Goal: Entertainment & Leisure: Consume media (video, audio)

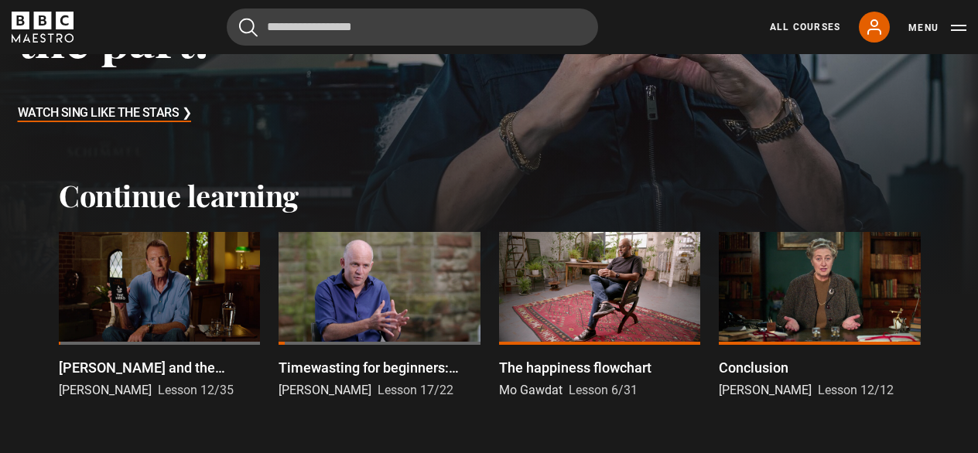
scroll to position [336, 0]
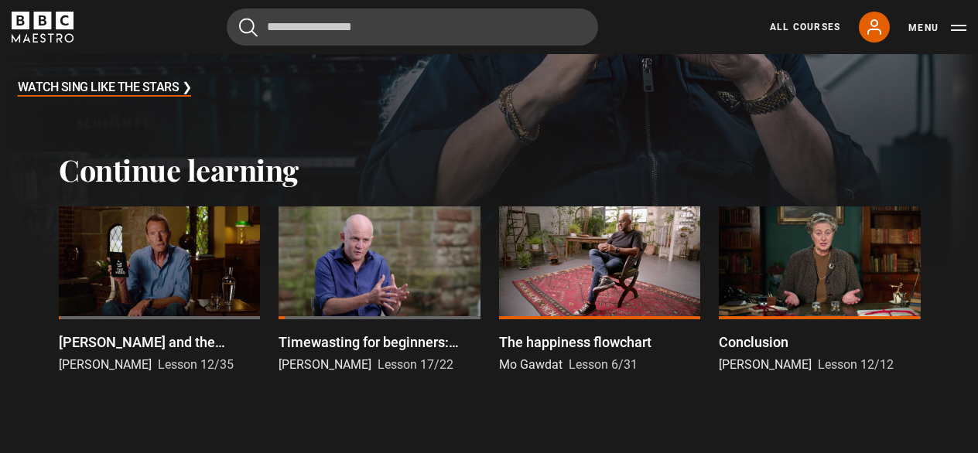
click at [541, 273] on div at bounding box center [599, 263] width 201 height 113
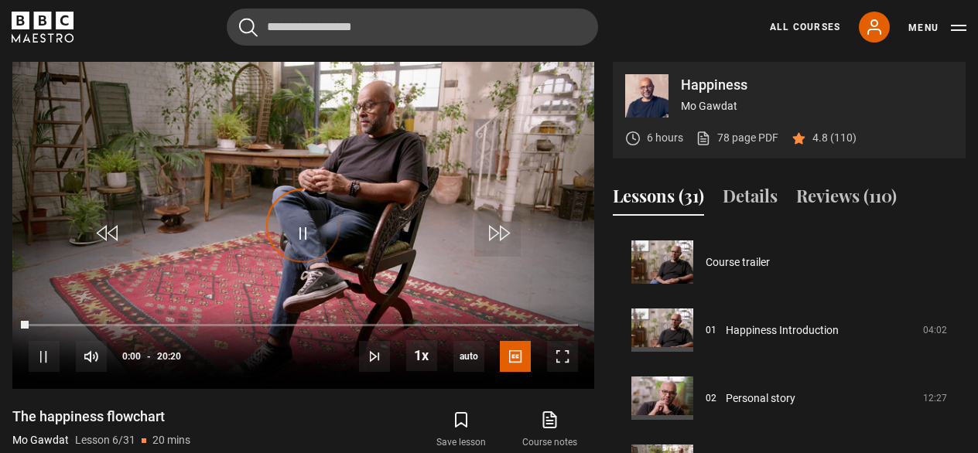
scroll to position [340, 0]
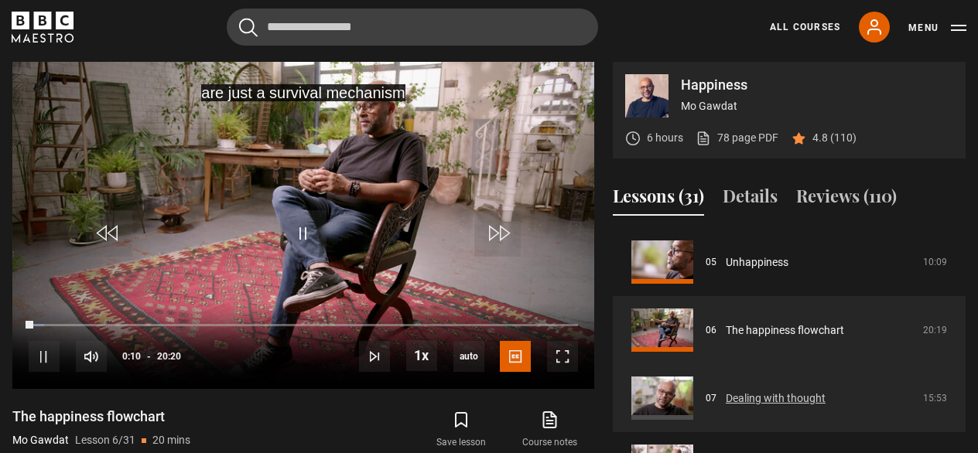
click at [726, 402] on link "Dealing with thought" at bounding box center [776, 399] width 100 height 16
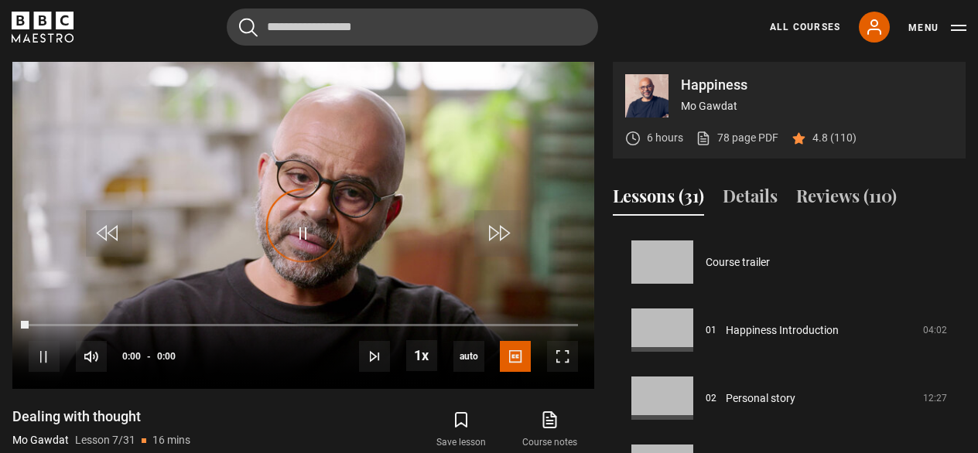
scroll to position [408, 0]
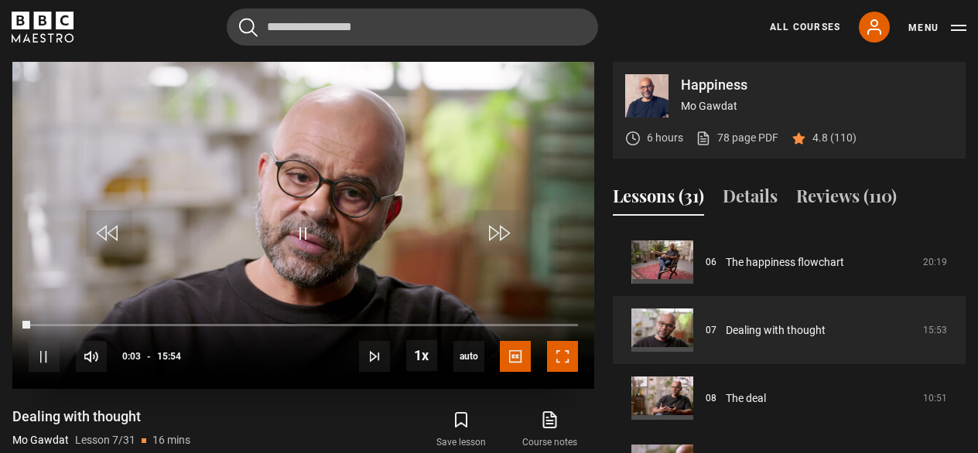
click at [567, 359] on span "Video Player" at bounding box center [562, 356] width 31 height 31
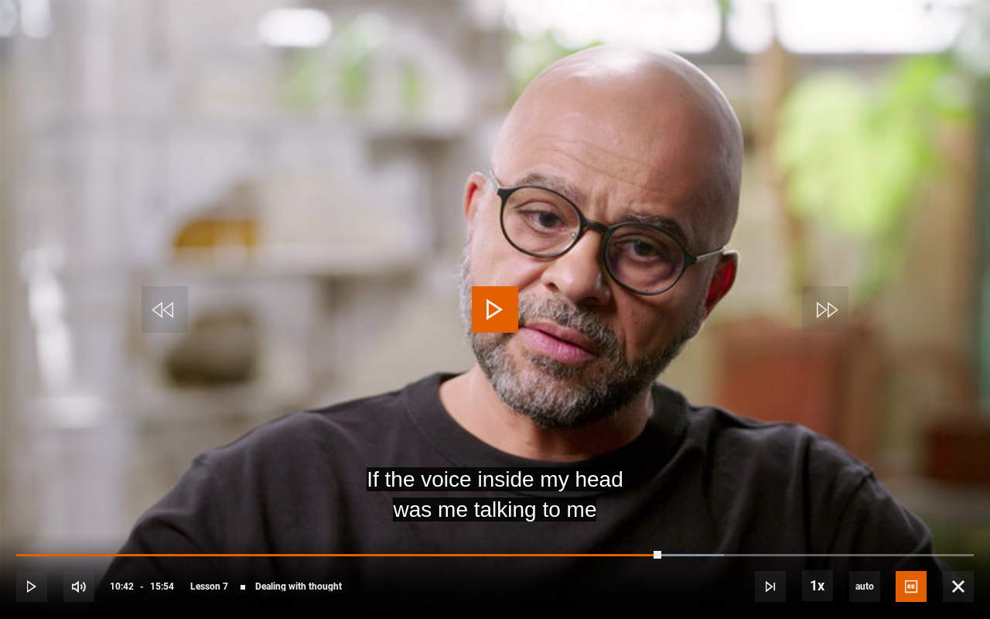
click at [495, 302] on span "Video Player" at bounding box center [495, 309] width 46 height 46
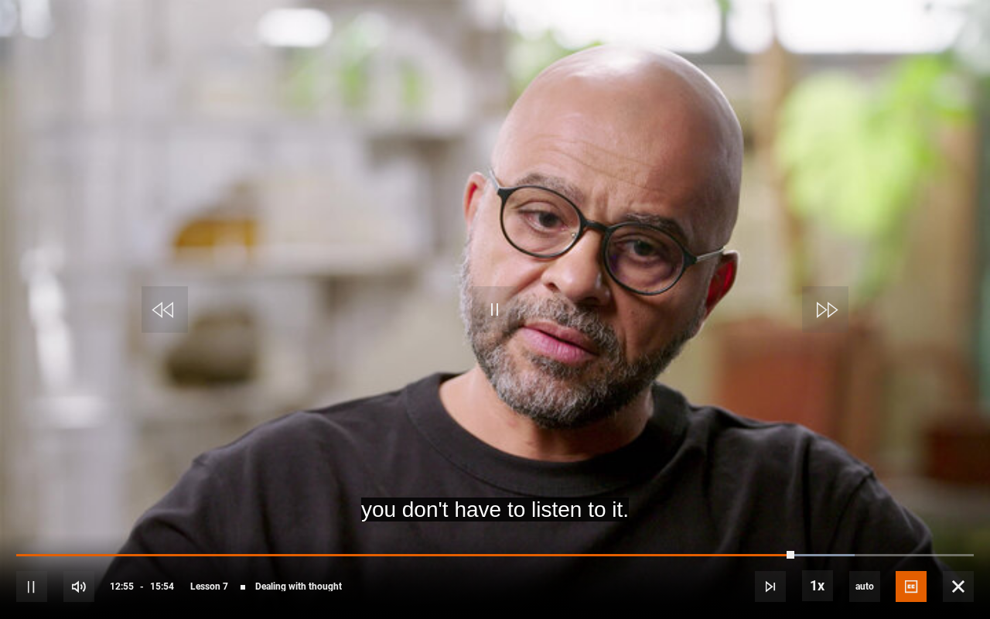
click at [707, 453] on div "10s Skip Back 10 seconds Pause 10s Skip Forward 10 seconds Loaded : 87.53% 12:5…" at bounding box center [495, 576] width 990 height 86
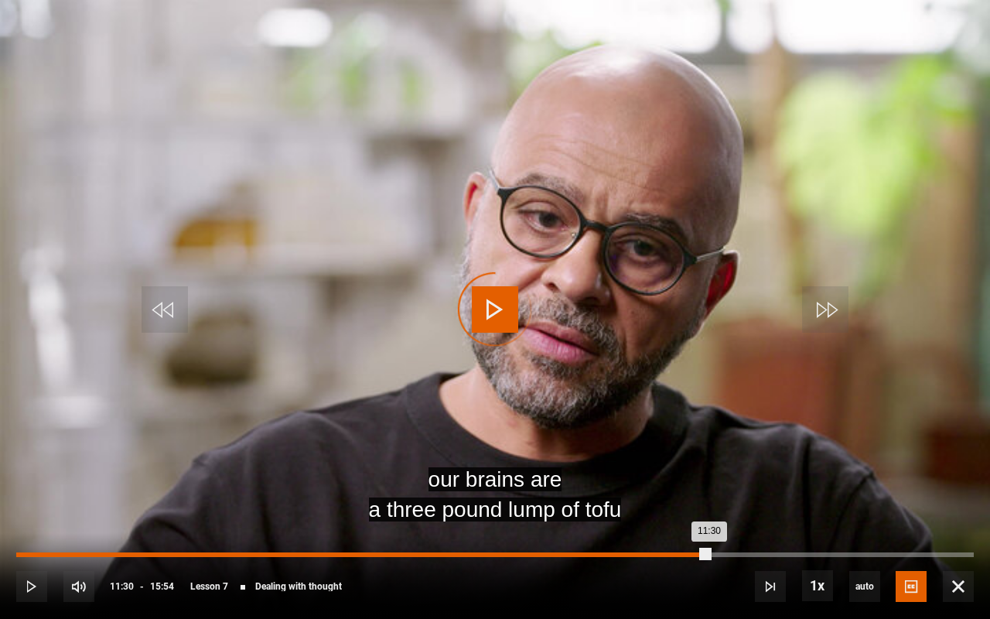
click at [709, 453] on div "Loaded : 0.00% 11:30 11:30" at bounding box center [495, 554] width 958 height 5
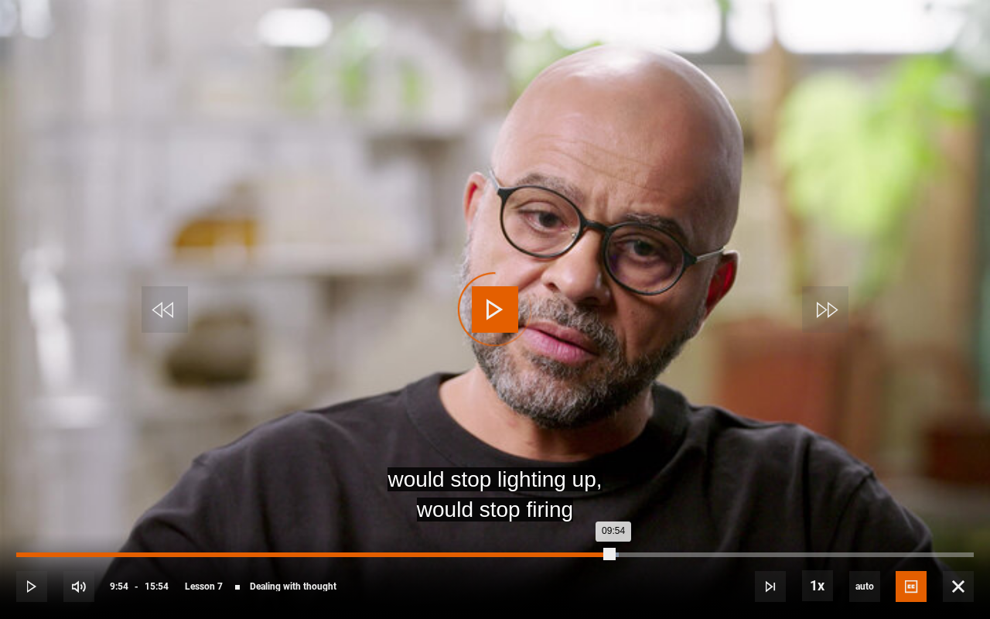
click at [613, 453] on div "Loaded : 62.89% 09:54 09:54" at bounding box center [495, 554] width 958 height 5
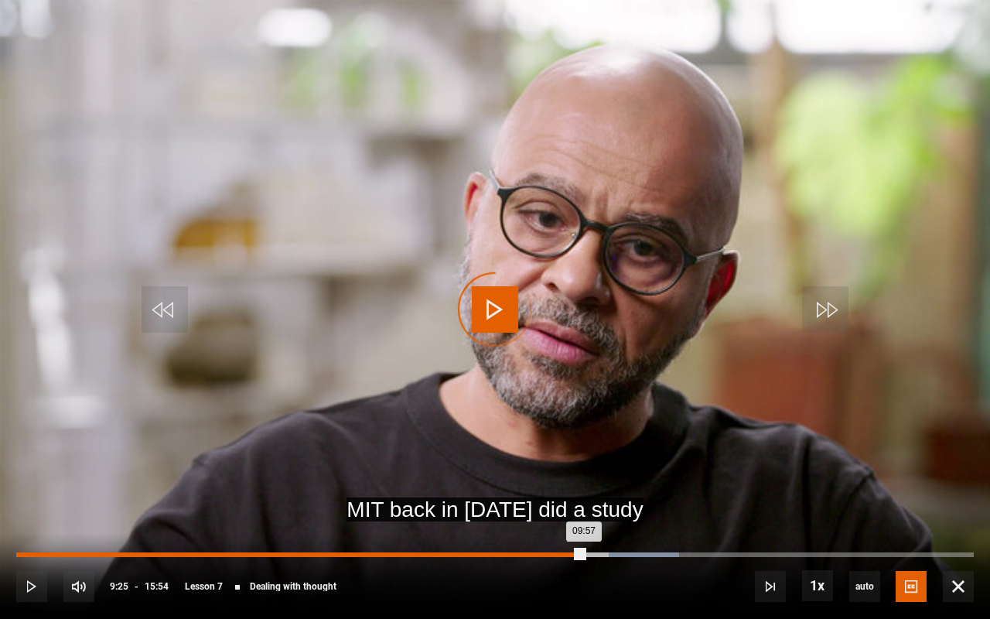
click at [583, 453] on div "Loaded : 69.18% 09:25 09:57" at bounding box center [495, 554] width 958 height 5
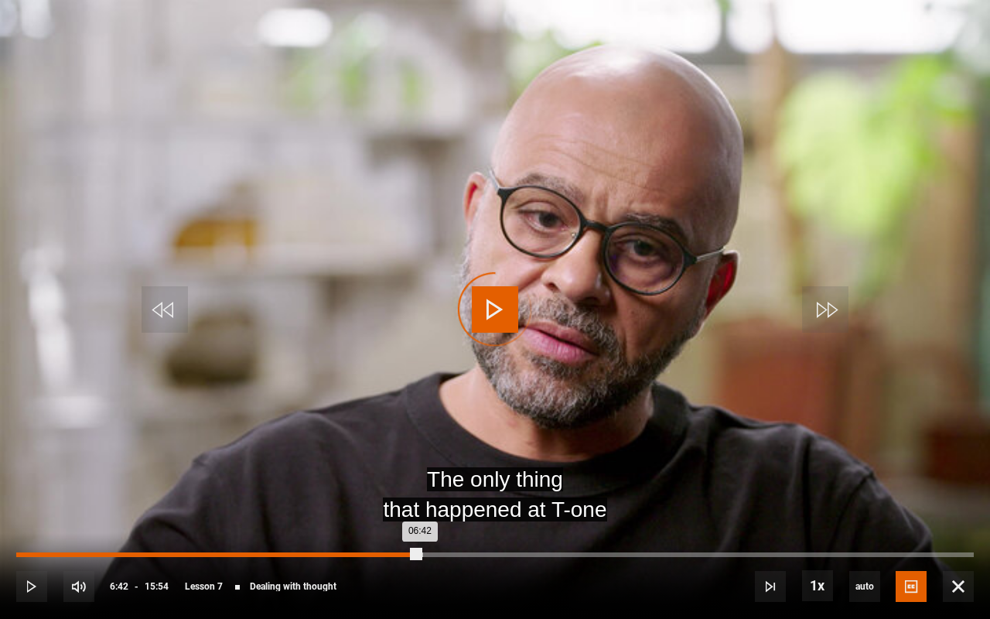
click at [419, 453] on div "Loaded : 42.45% 06:42 06:42" at bounding box center [495, 554] width 958 height 5
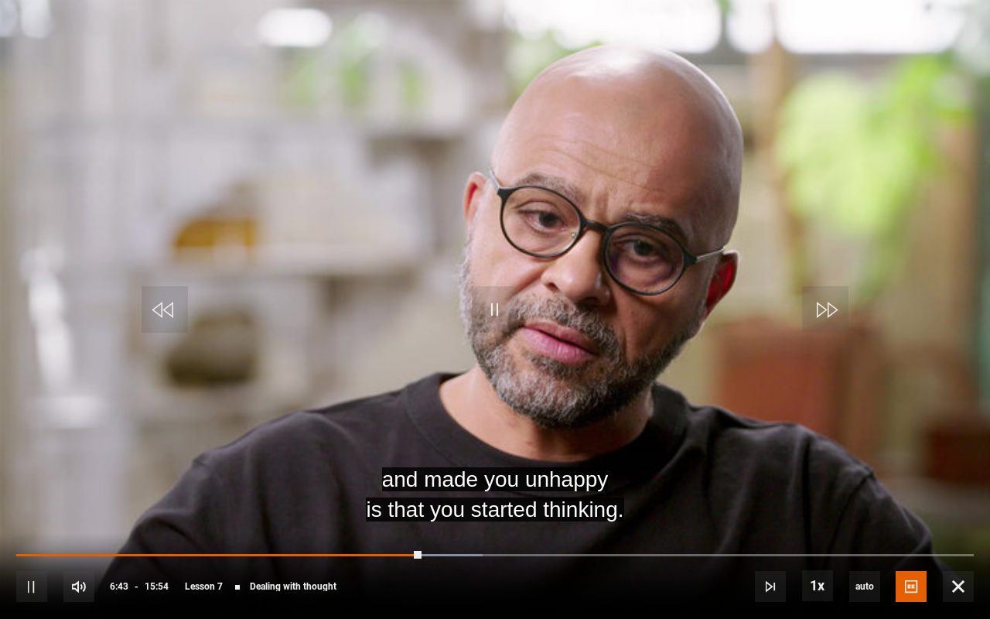
click at [441, 453] on div "10s Skip Back 10 seconds Pause 10s Skip Forward 10 seconds Loaded : 48.74% 07:0…" at bounding box center [495, 576] width 990 height 86
click at [450, 453] on div "10s Skip Back 10 seconds Pause 10s Skip Forward 10 seconds Loaded : 48.74% 07:0…" at bounding box center [495, 576] width 990 height 86
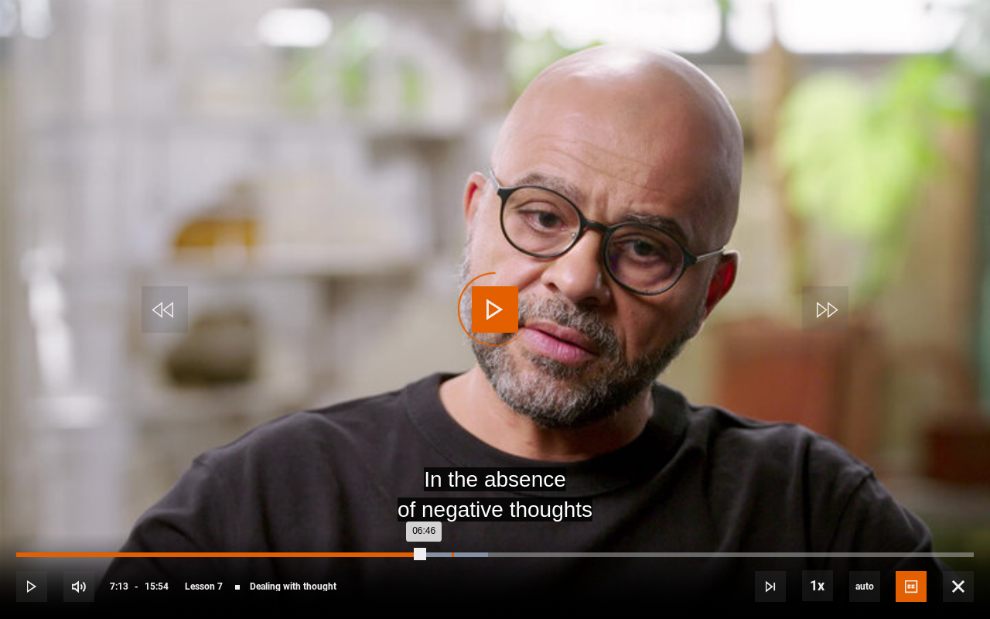
click at [451, 453] on div "Loaded : 49.27% 07:13 06:46" at bounding box center [495, 554] width 958 height 5
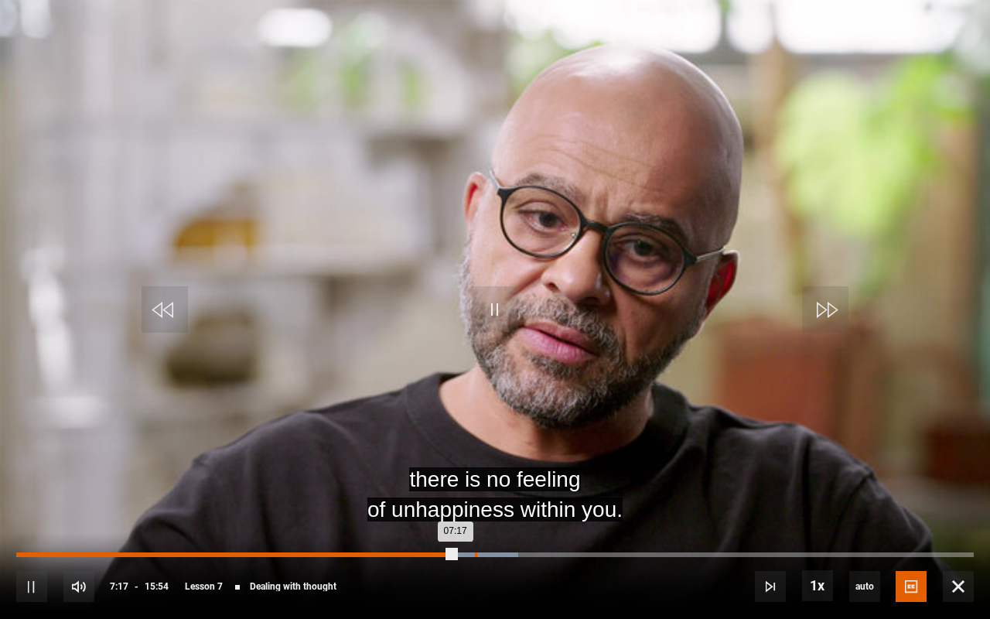
click at [474, 453] on div "Loaded : 52.41% 07:36 07:17" at bounding box center [495, 554] width 958 height 5
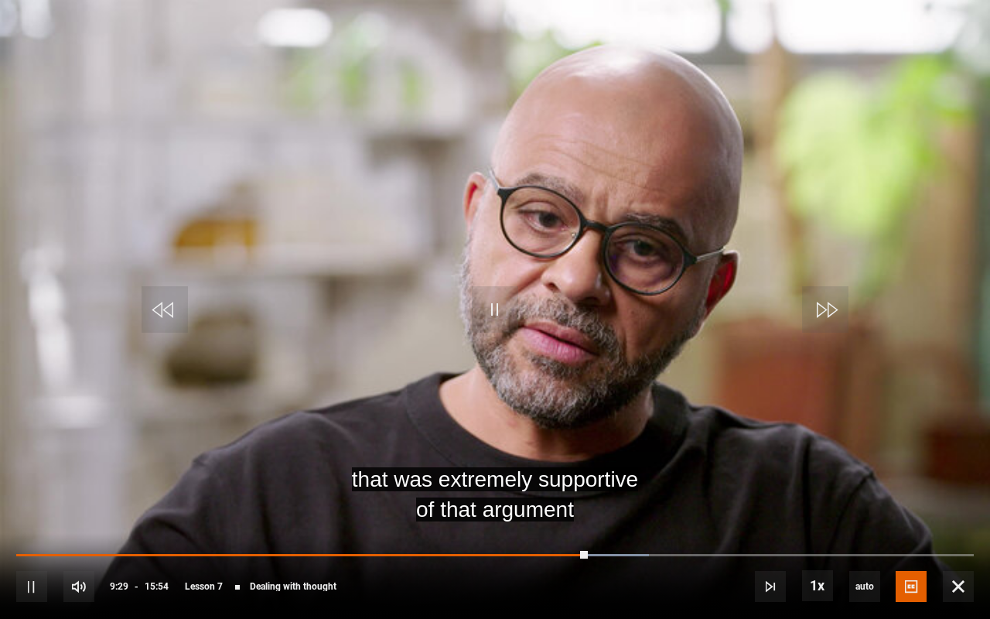
click at [673, 453] on div "10s Skip Back 10 seconds Pause 10s Skip Forward 10 seconds Loaded : 66.04% 11:0…" at bounding box center [495, 576] width 990 height 86
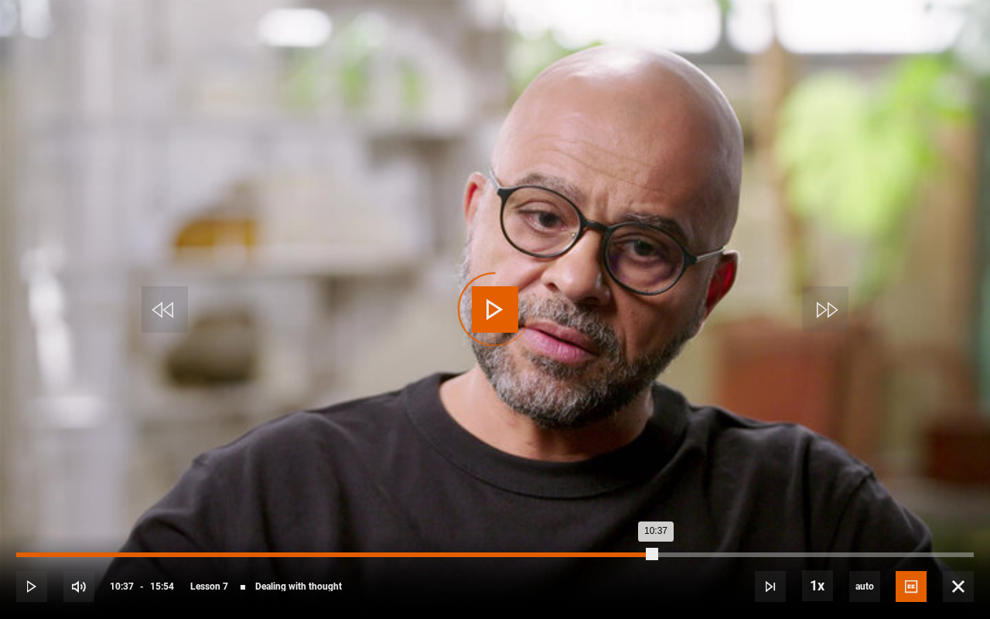
click at [656, 453] on div "Loaded : 66.04% 10:37 10:37" at bounding box center [495, 554] width 958 height 5
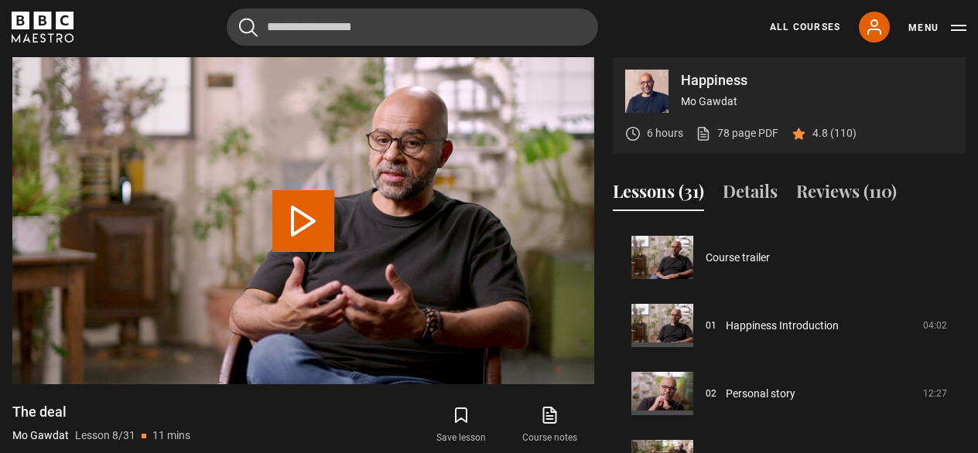
scroll to position [477, 0]
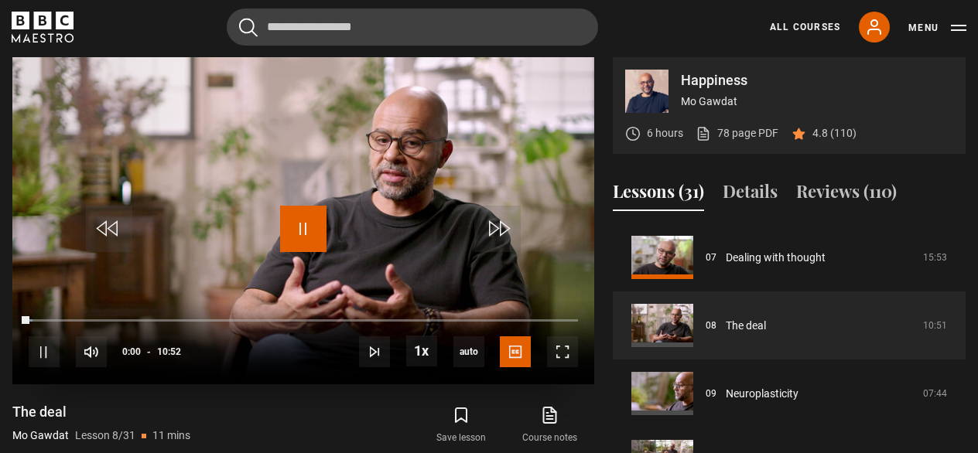
click at [302, 220] on span "Video Player" at bounding box center [303, 229] width 46 height 46
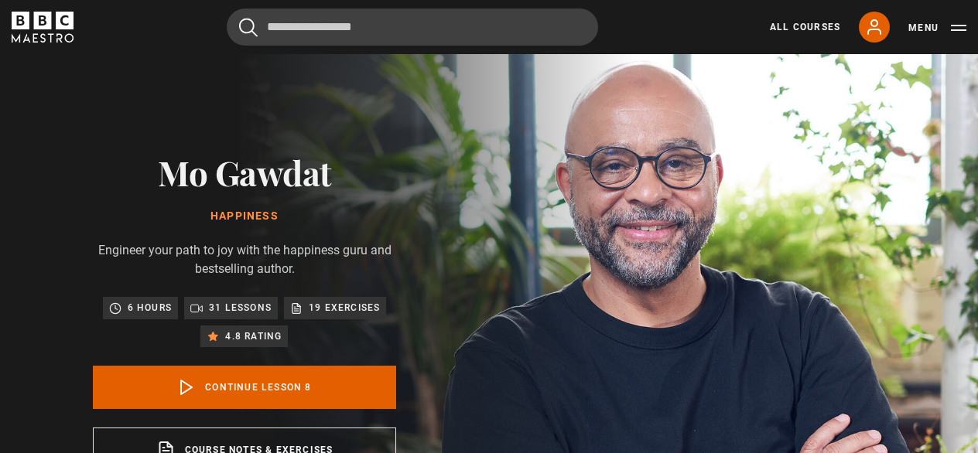
scroll to position [0, 0]
